Goal: Find contact information: Find contact information

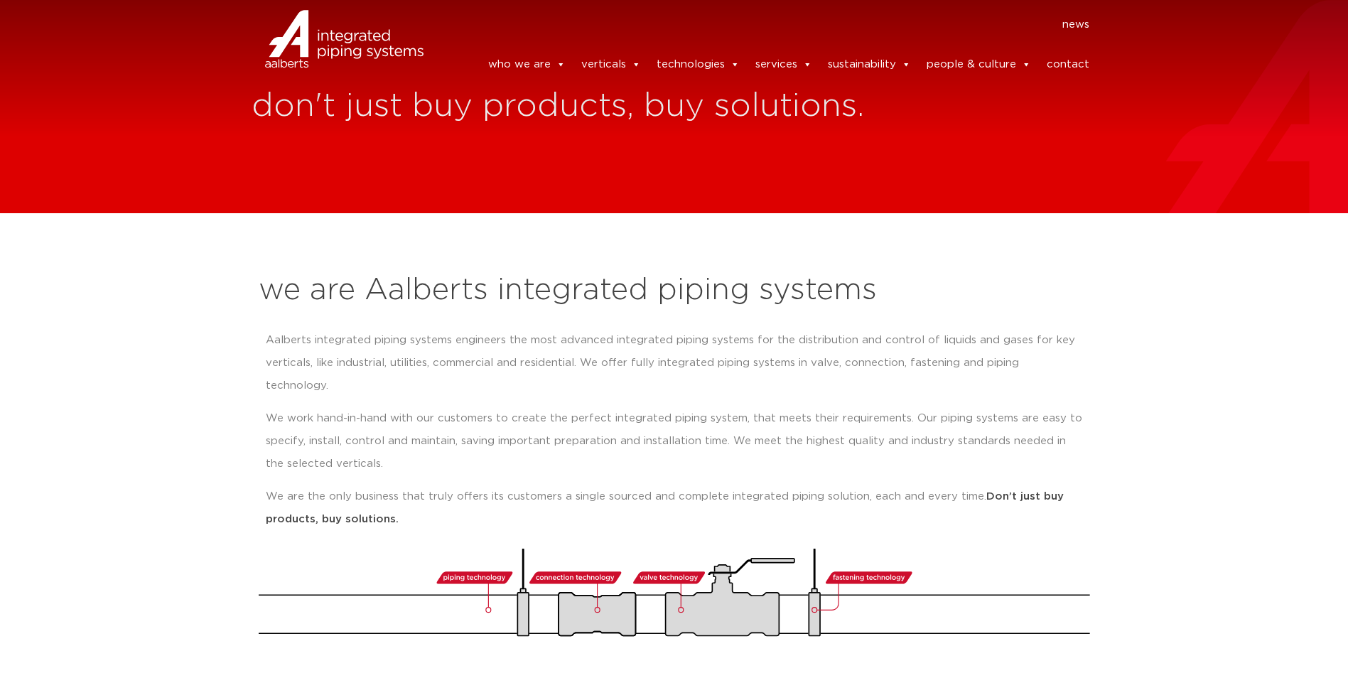
click at [374, 41] on div at bounding box center [344, 57] width 186 height 43
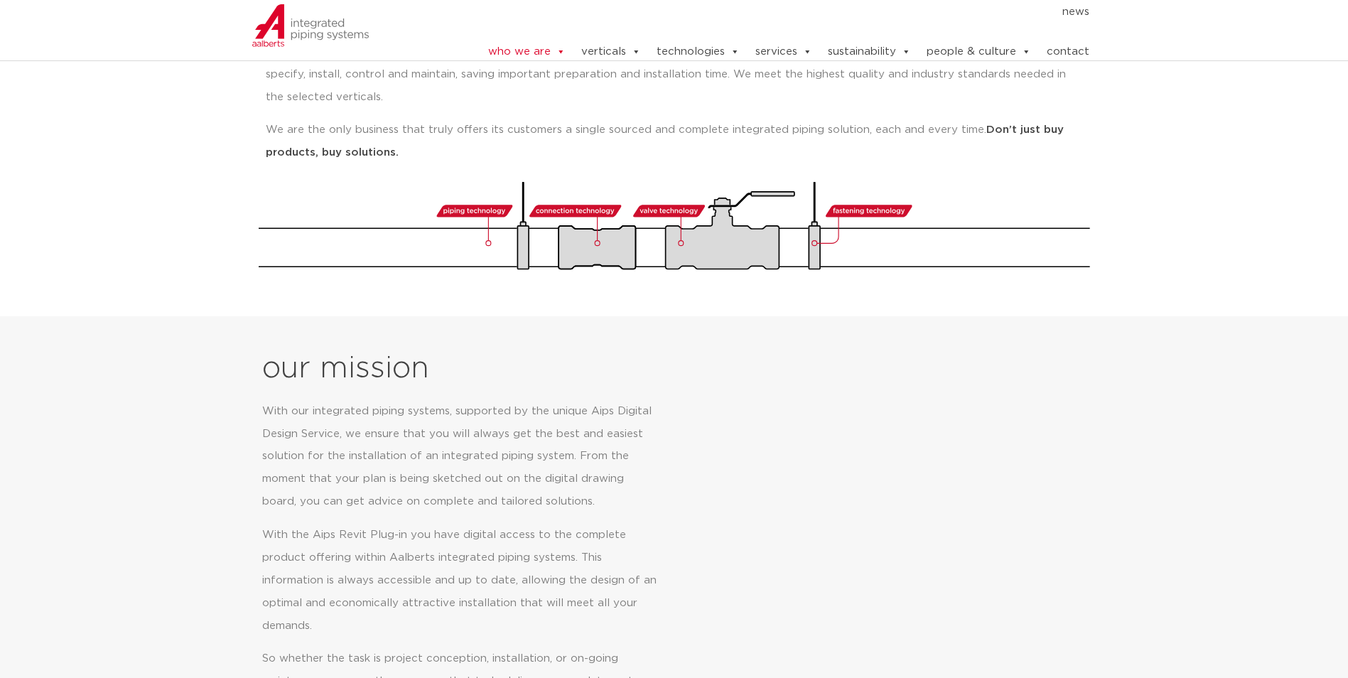
scroll to position [142, 0]
